Goal: Task Accomplishment & Management: Manage account settings

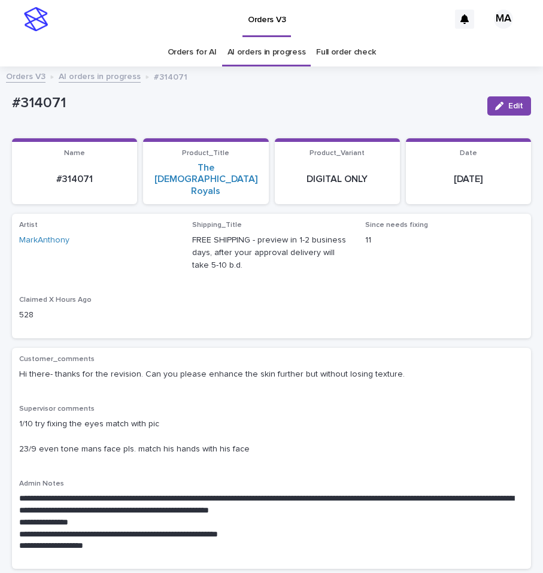
click at [110, 77] on link "AI orders in progress" at bounding box center [100, 76] width 82 height 14
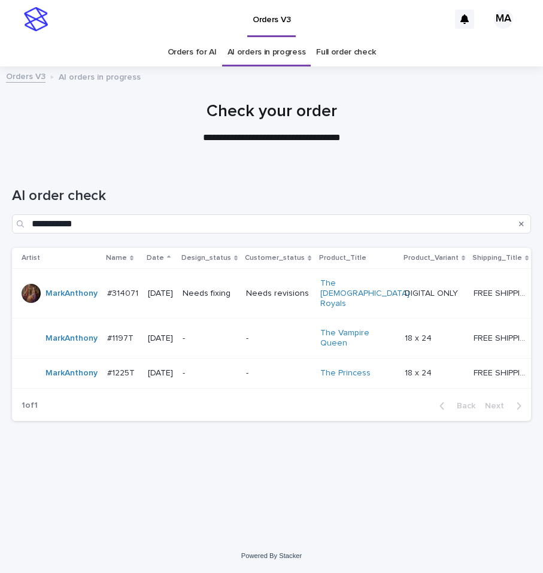
click at [168, 504] on div "**********" at bounding box center [271, 335] width 531 height 345
click at [485, 291] on p "FREE SHIPPING - preview in 1-2 business days, after your approval delivery will…" at bounding box center [502, 292] width 57 height 13
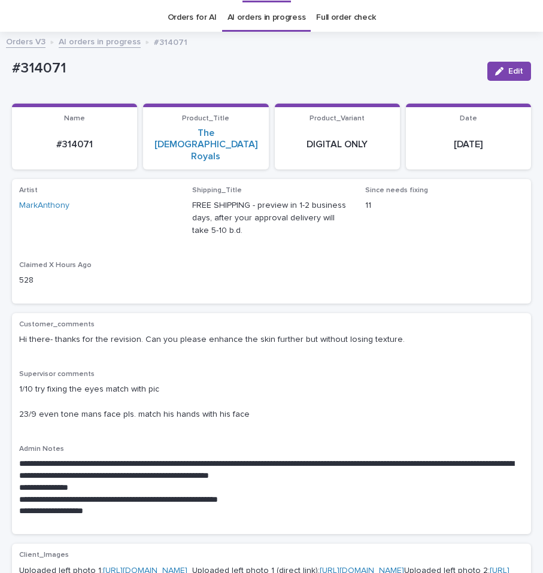
scroll to position [38, 0]
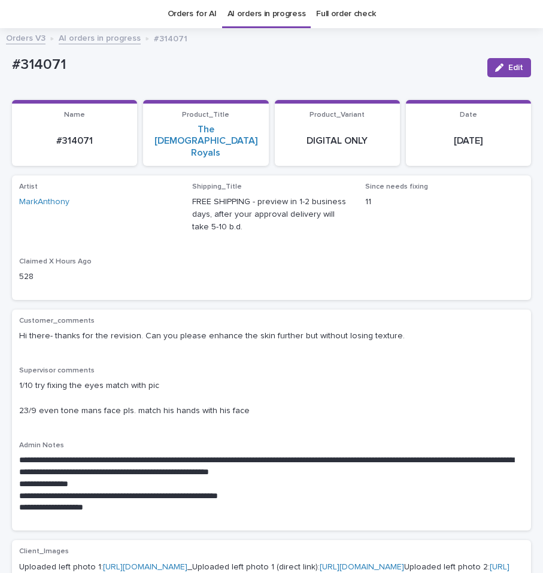
click at [281, 366] on div "Supervisor comments 1/10 try fixing the eyes match with pic 23/9 even tone mans…" at bounding box center [271, 396] width 505 height 60
click at [251, 227] on div "Artist MarkAnthony Shipping_Title FREE SHIPPING - preview in 1-2 business days,…" at bounding box center [271, 238] width 505 height 110
click at [231, 335] on div "**********" at bounding box center [271, 420] width 505 height 207
click at [168, 74] on p "#314071" at bounding box center [245, 64] width 466 height 17
click at [115, 34] on link "AI orders in progress" at bounding box center [100, 38] width 82 height 14
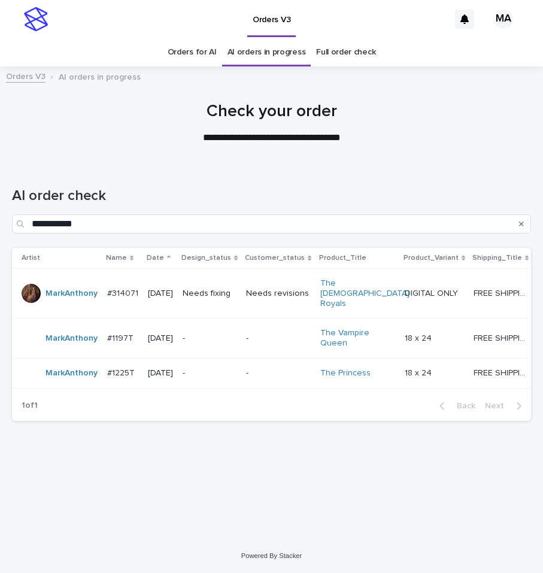
click at [281, 333] on p "-" at bounding box center [278, 338] width 64 height 10
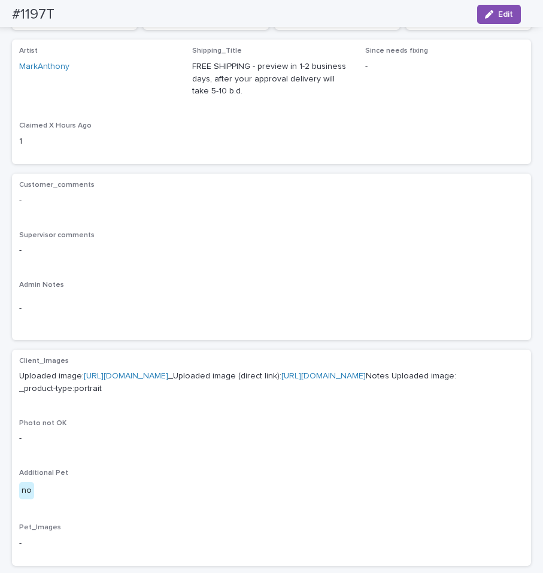
scroll to position [201, 0]
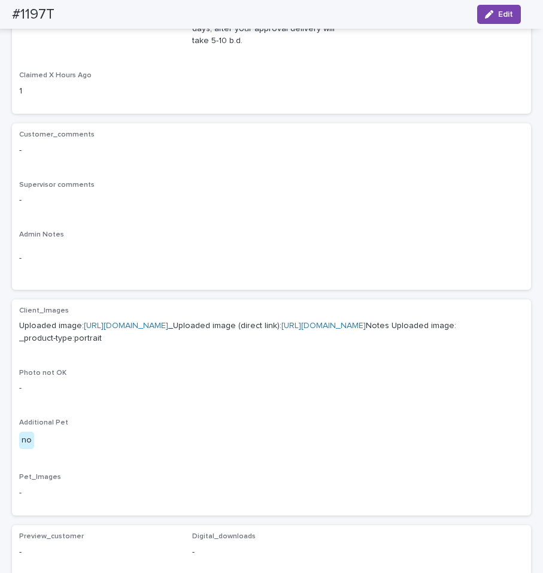
click at [147, 323] on link "[URL][DOMAIN_NAME]" at bounding box center [126, 326] width 84 height 8
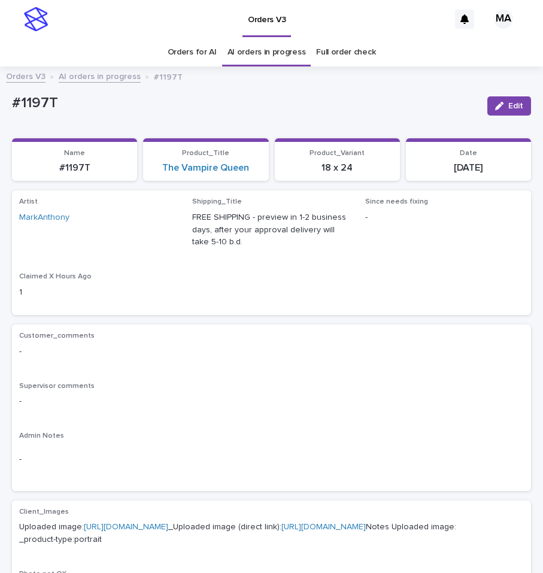
click at [99, 84] on div "Orders V3 AI orders in progress #1197T" at bounding box center [271, 77] width 543 height 17
click at [99, 78] on link "AI orders in progress" at bounding box center [100, 76] width 82 height 14
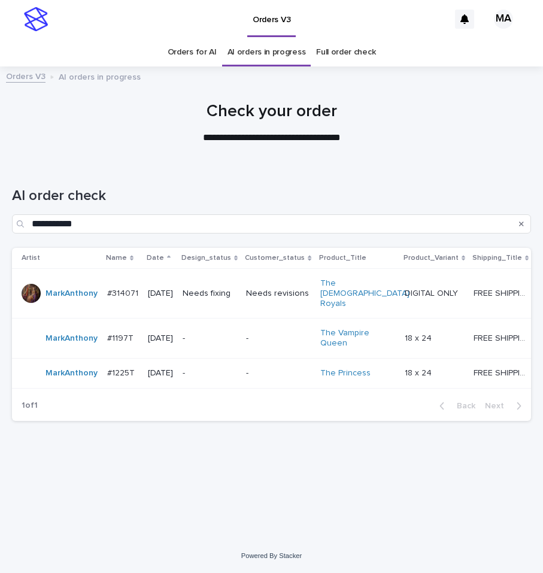
click at [265, 358] on td "-" at bounding box center [278, 373] width 74 height 30
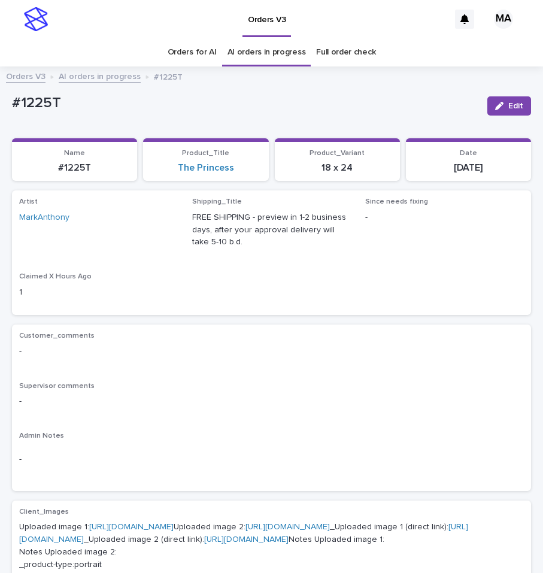
scroll to position [201, 0]
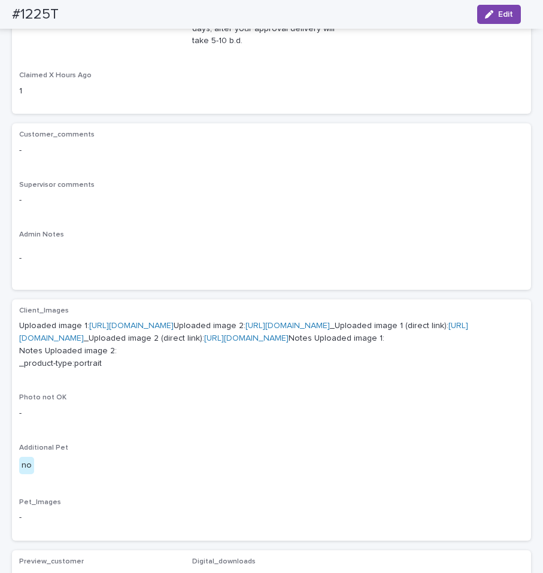
click at [174, 326] on link "[URL][DOMAIN_NAME]" at bounding box center [131, 326] width 84 height 8
click at [245, 330] on link "[URL][DOMAIN_NAME]" at bounding box center [287, 326] width 84 height 8
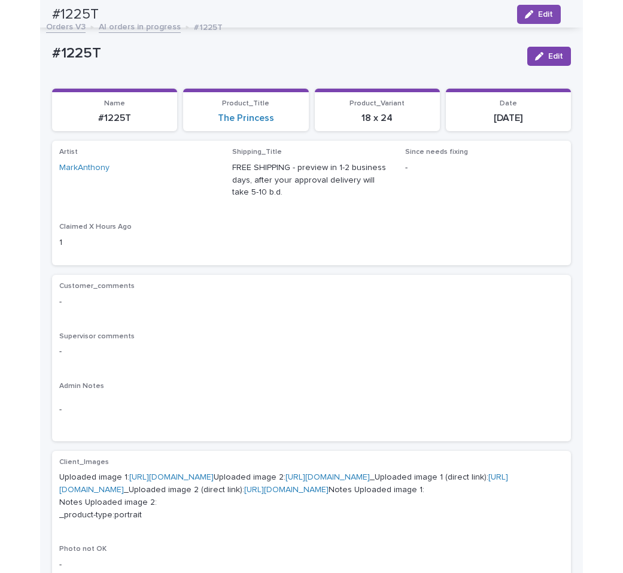
scroll to position [0, 0]
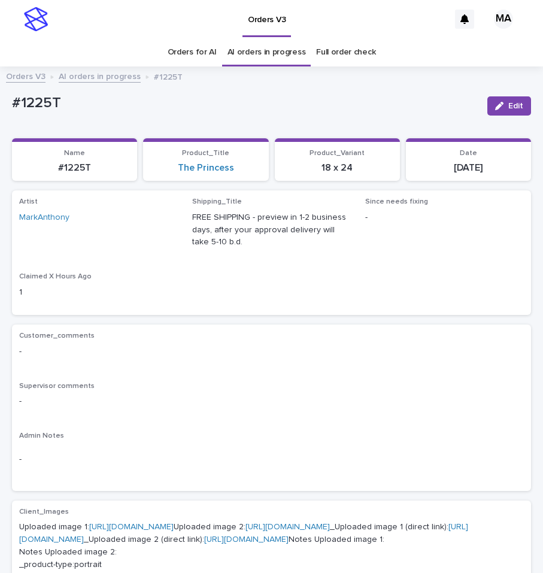
click at [114, 81] on link "AI orders in progress" at bounding box center [100, 76] width 82 height 14
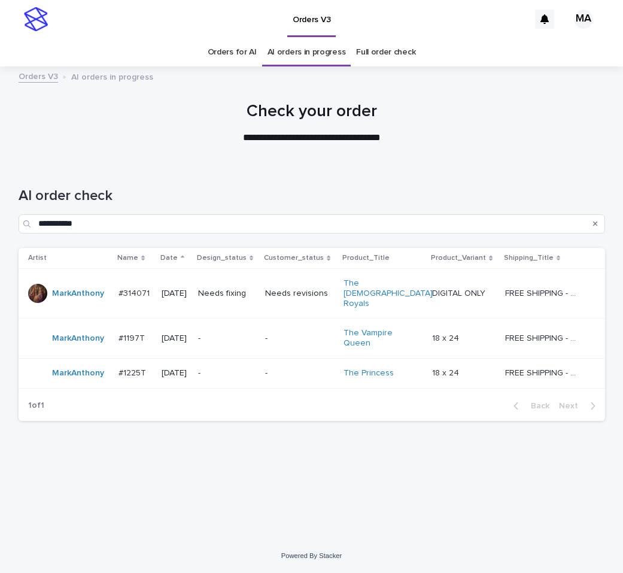
click at [278, 486] on div "**********" at bounding box center [312, 335] width 599 height 345
click at [472, 290] on div "DIGITAL ONLY DIGITAL ONLY" at bounding box center [463, 294] width 63 height 20
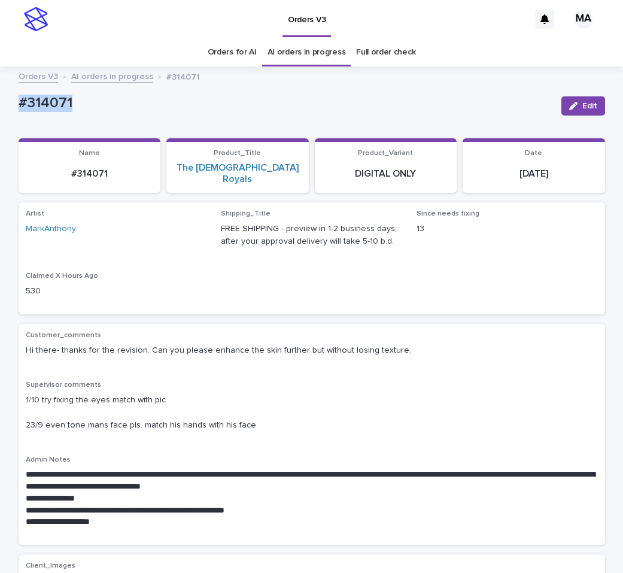
drag, startPoint x: 87, startPoint y: 111, endPoint x: 10, endPoint y: 111, distance: 76.6
click at [19, 111] on div "#314071" at bounding box center [285, 102] width 533 height 20
copy p "#314071"
click at [542, 107] on icon "button" at bounding box center [573, 106] width 8 height 8
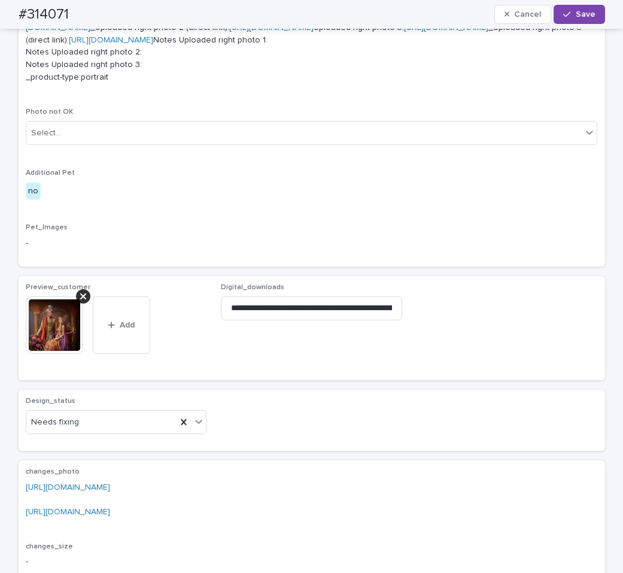
scroll to position [805, 0]
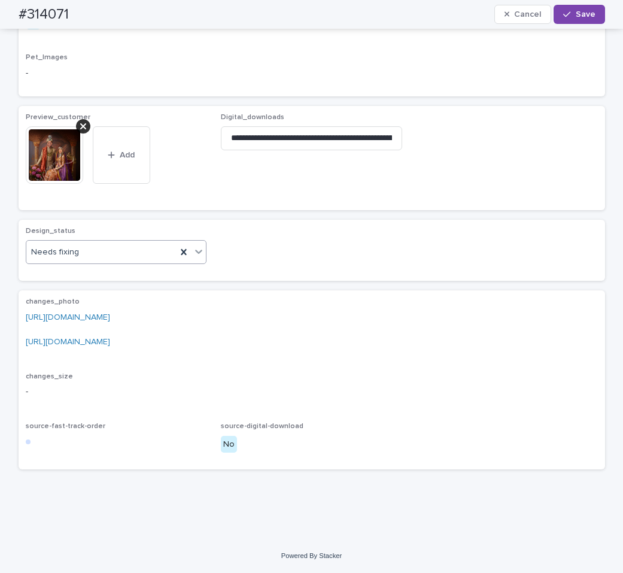
click at [193, 257] on icon at bounding box center [199, 251] width 12 height 12
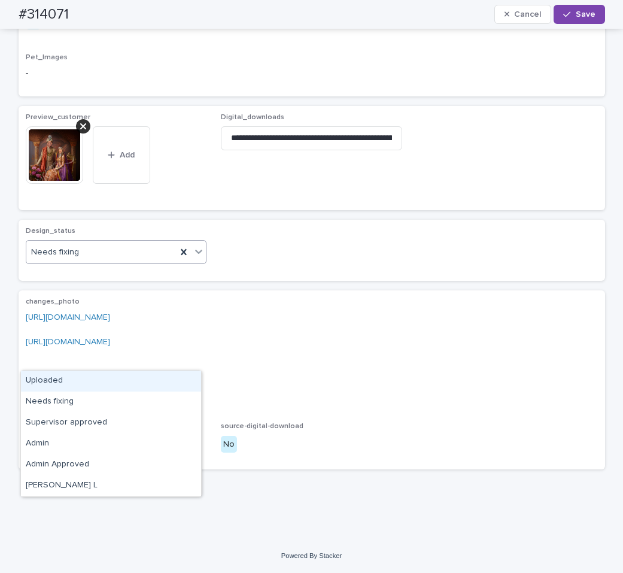
click at [84, 380] on div "Uploaded" at bounding box center [111, 381] width 180 height 21
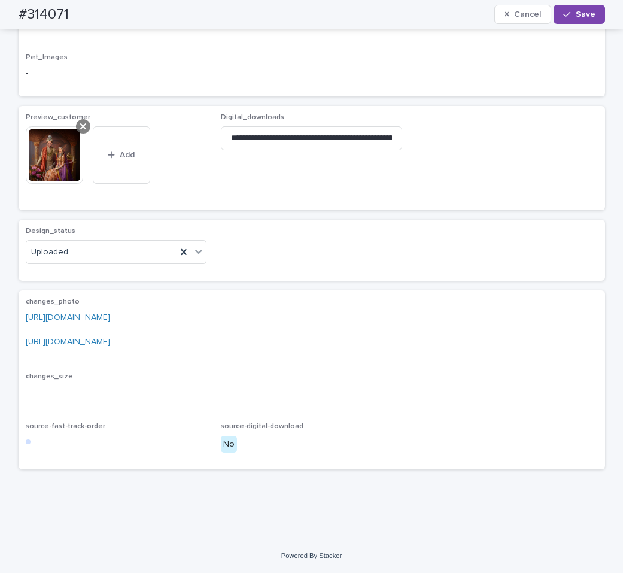
click at [80, 131] on icon at bounding box center [83, 127] width 6 height 10
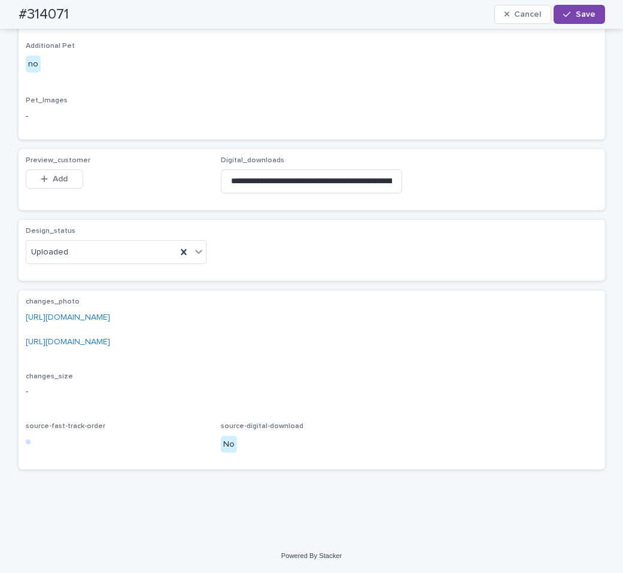
scroll to position [783, 0]
click at [44, 193] on div "Add" at bounding box center [54, 181] width 57 height 24
click at [65, 189] on button "Add" at bounding box center [54, 178] width 57 height 19
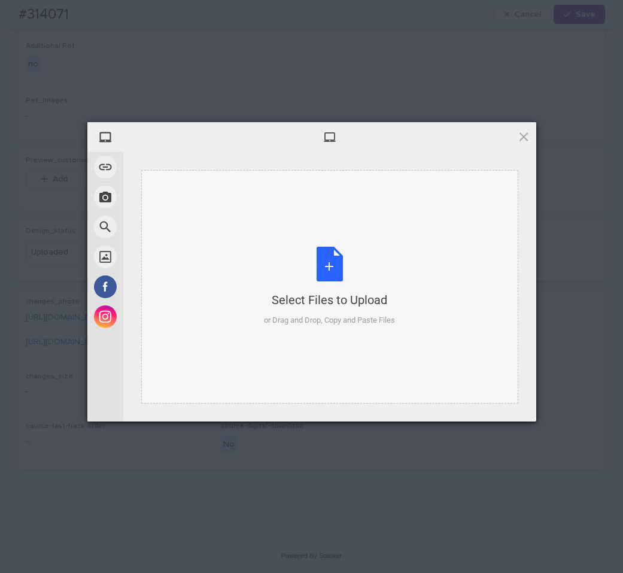
click at [316, 272] on div "Select Files to Upload or Drag and Drop, Copy and Paste Files" at bounding box center [329, 287] width 131 height 80
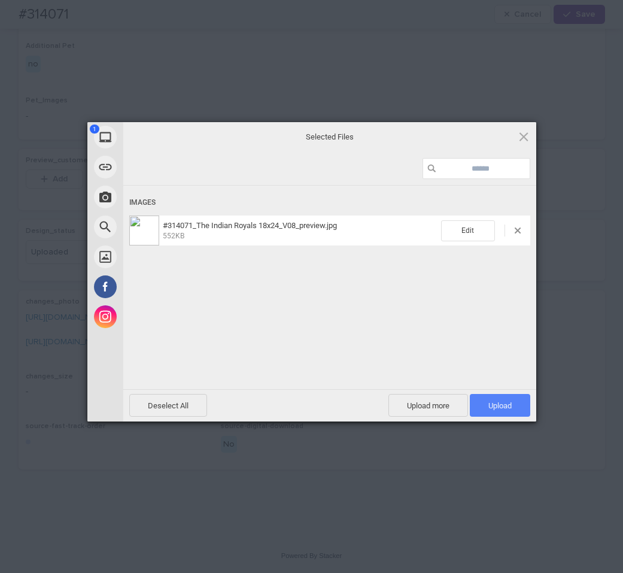
click at [492, 398] on span "Upload 1" at bounding box center [500, 405] width 60 height 23
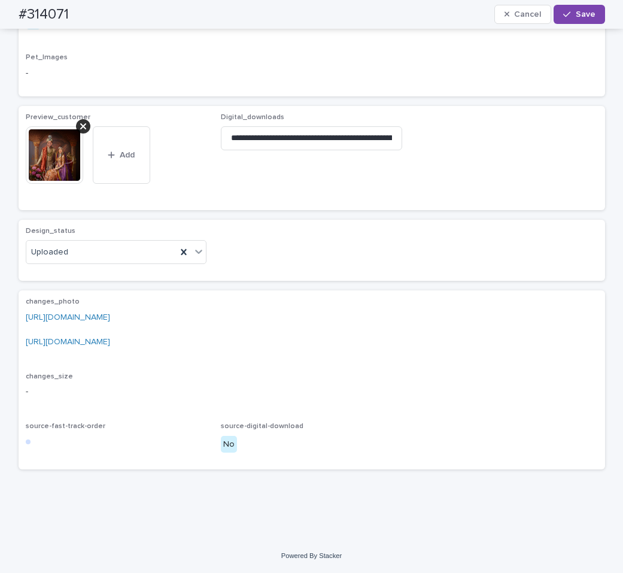
click at [542, 11] on span "Save" at bounding box center [586, 14] width 20 height 8
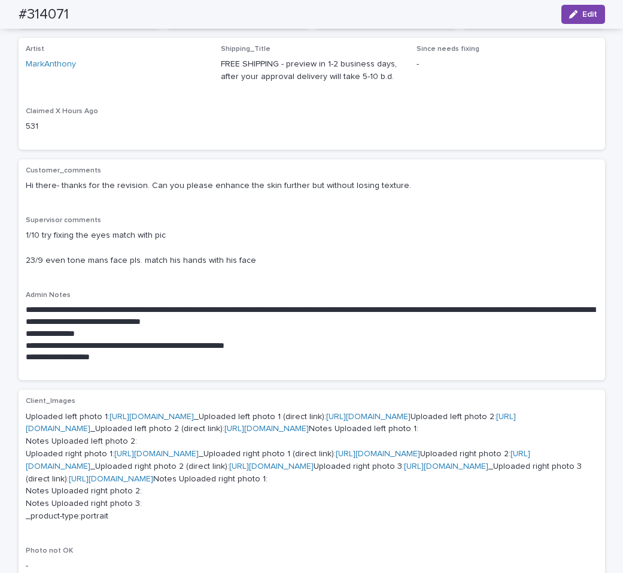
scroll to position [0, 0]
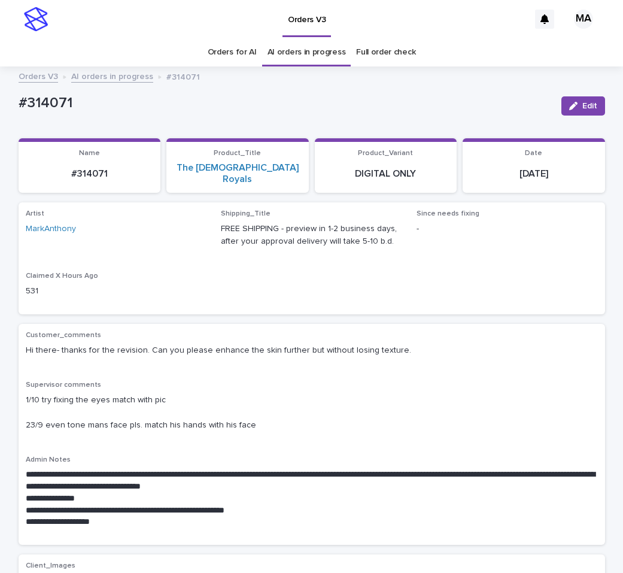
click at [104, 78] on link "AI orders in progress" at bounding box center [112, 76] width 82 height 14
